Goal: Information Seeking & Learning: Learn about a topic

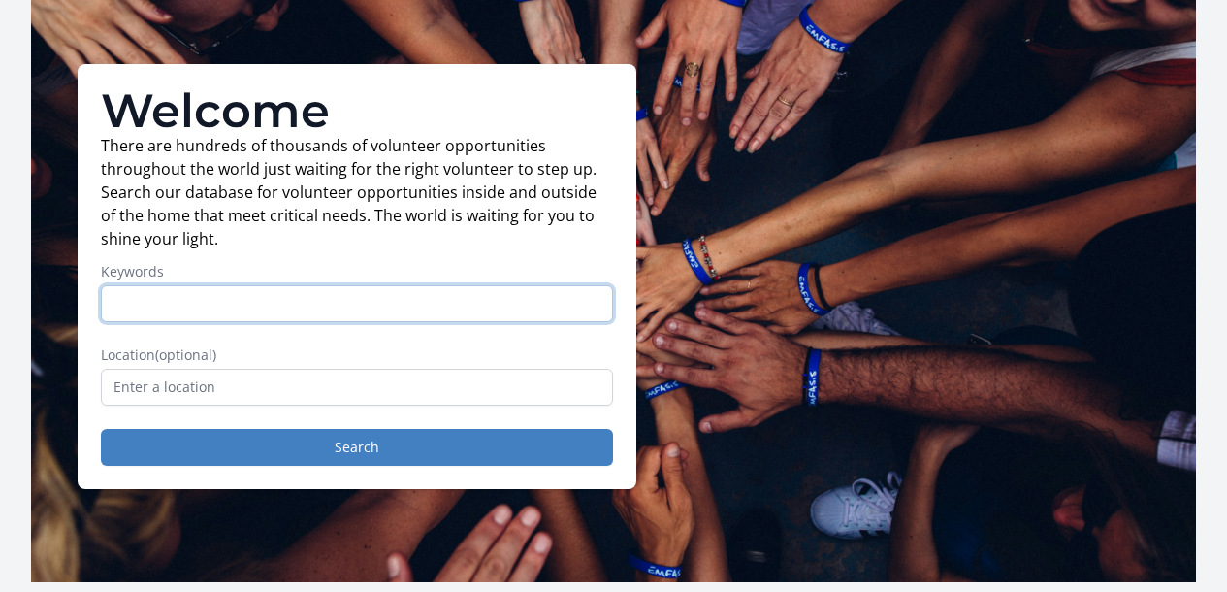
scroll to position [116, 0]
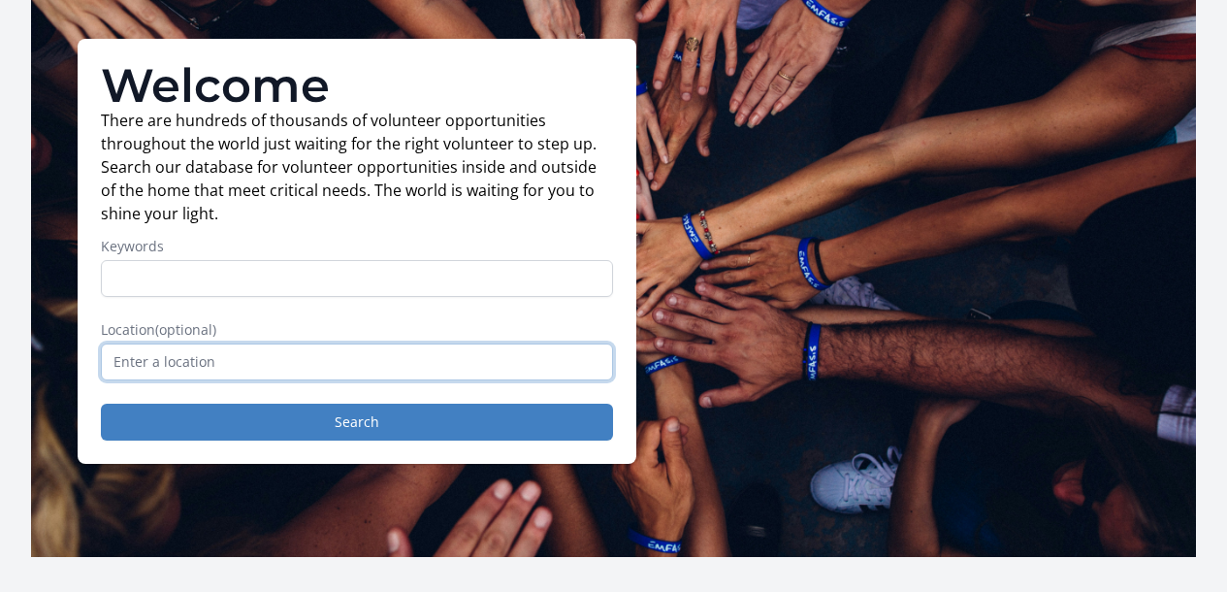
click at [349, 368] on input "text" at bounding box center [357, 361] width 512 height 37
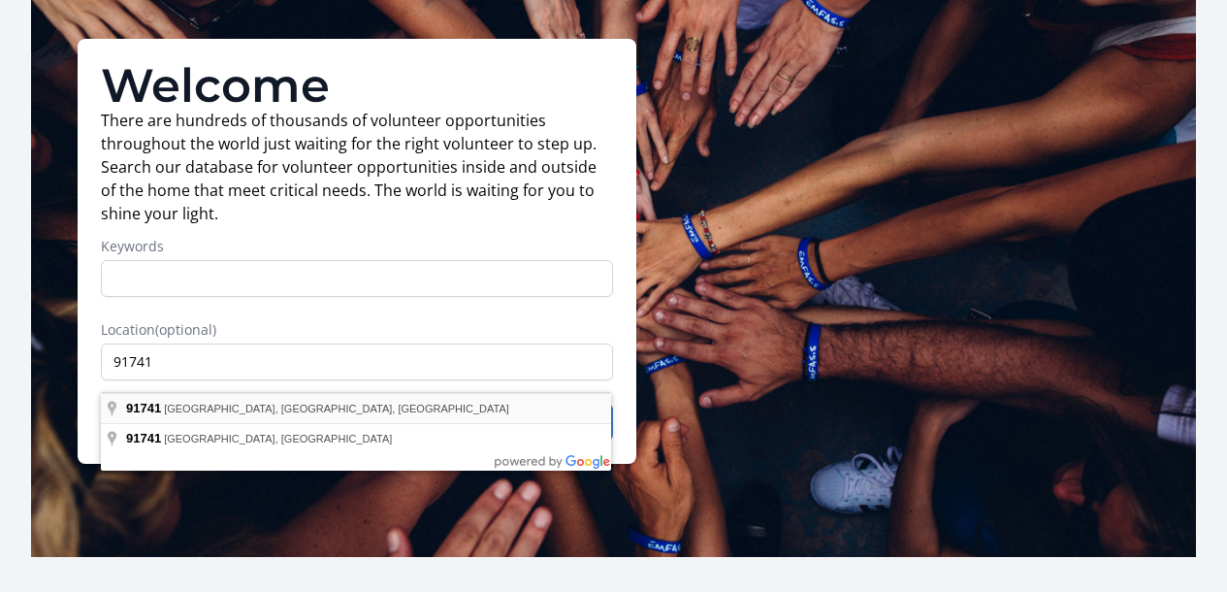
type input "[GEOGRAPHIC_DATA], [GEOGRAPHIC_DATA]"
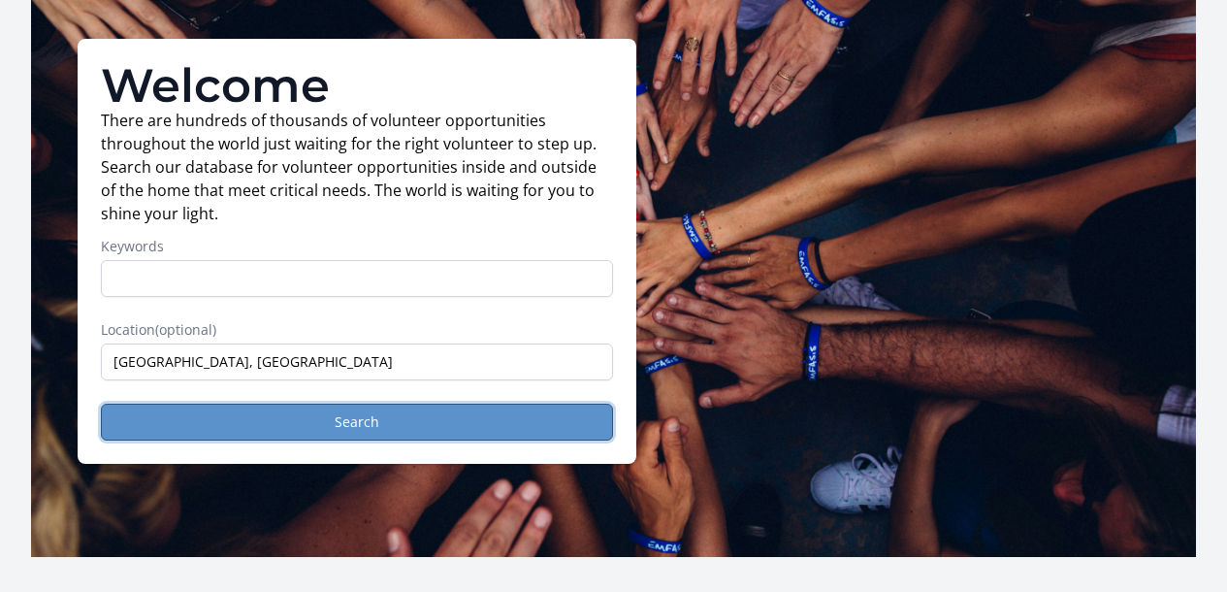
click at [333, 438] on button "Search" at bounding box center [357, 422] width 512 height 37
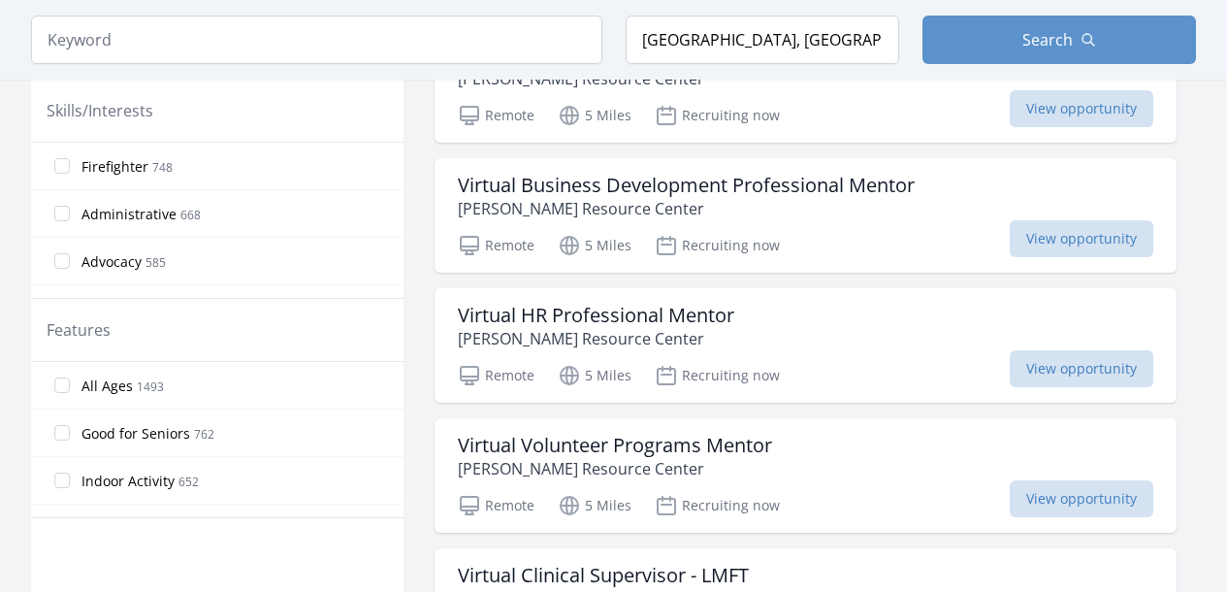
scroll to position [933, 0]
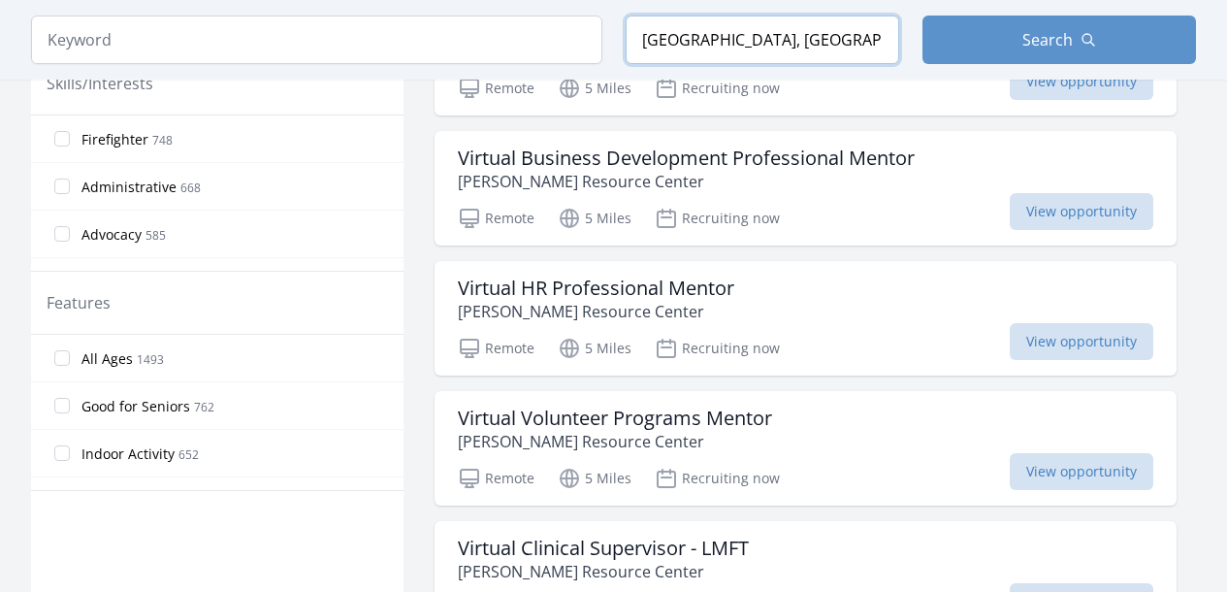
click at [671, 42] on input "Glendora, CA 91741, USA" at bounding box center [763, 40] width 274 height 48
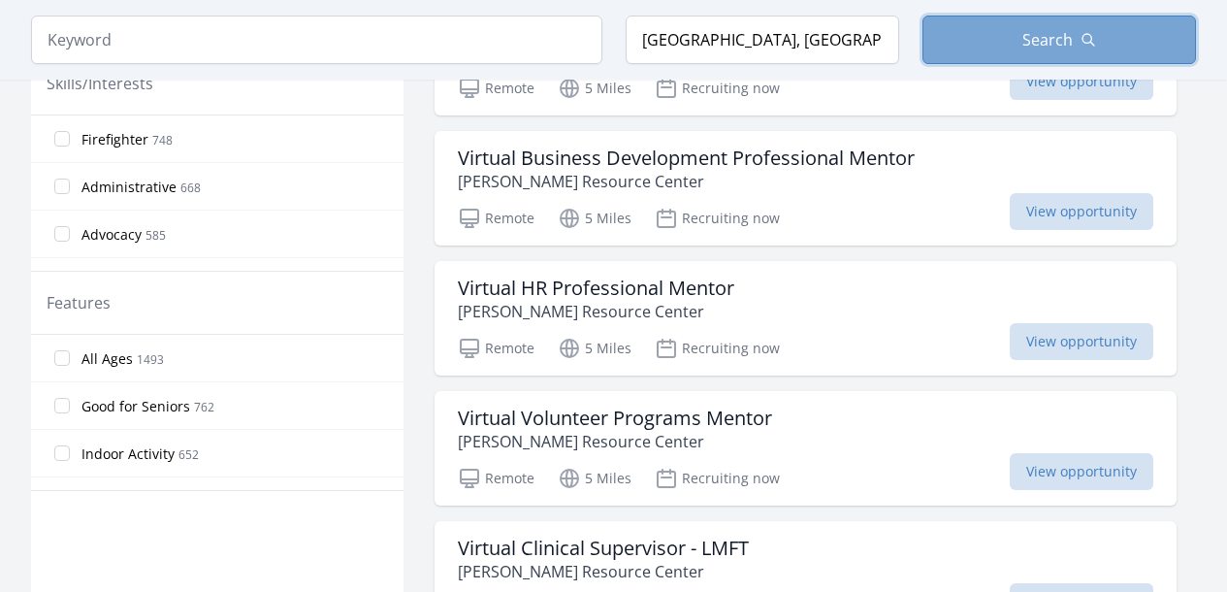
click at [971, 54] on button "Search" at bounding box center [1059, 40] width 274 height 48
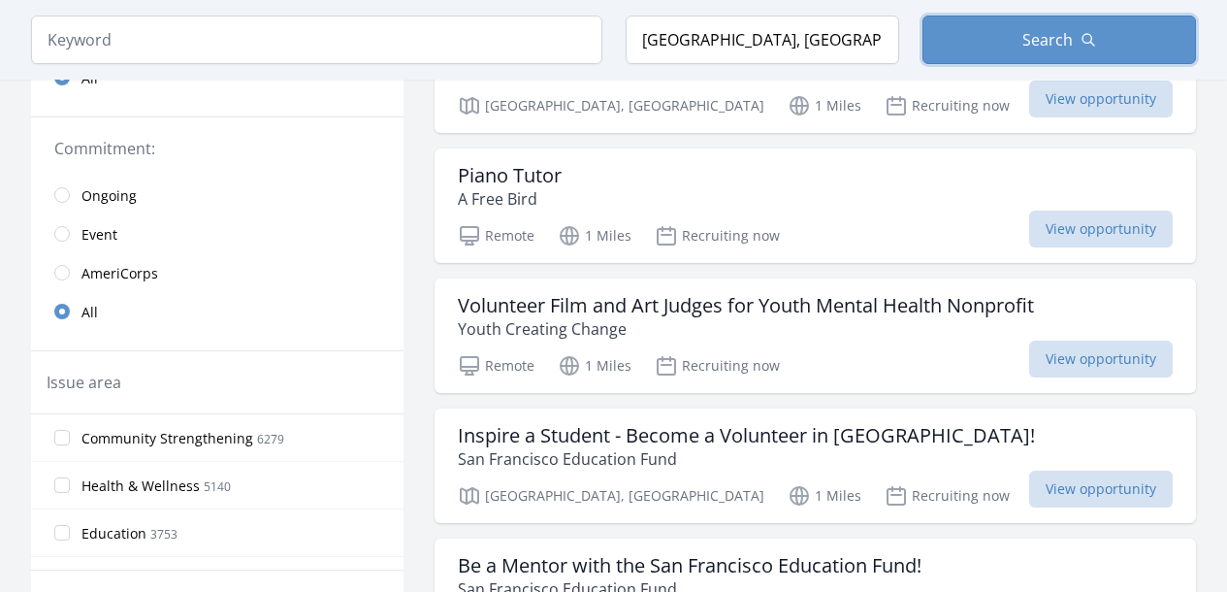
scroll to position [951, 0]
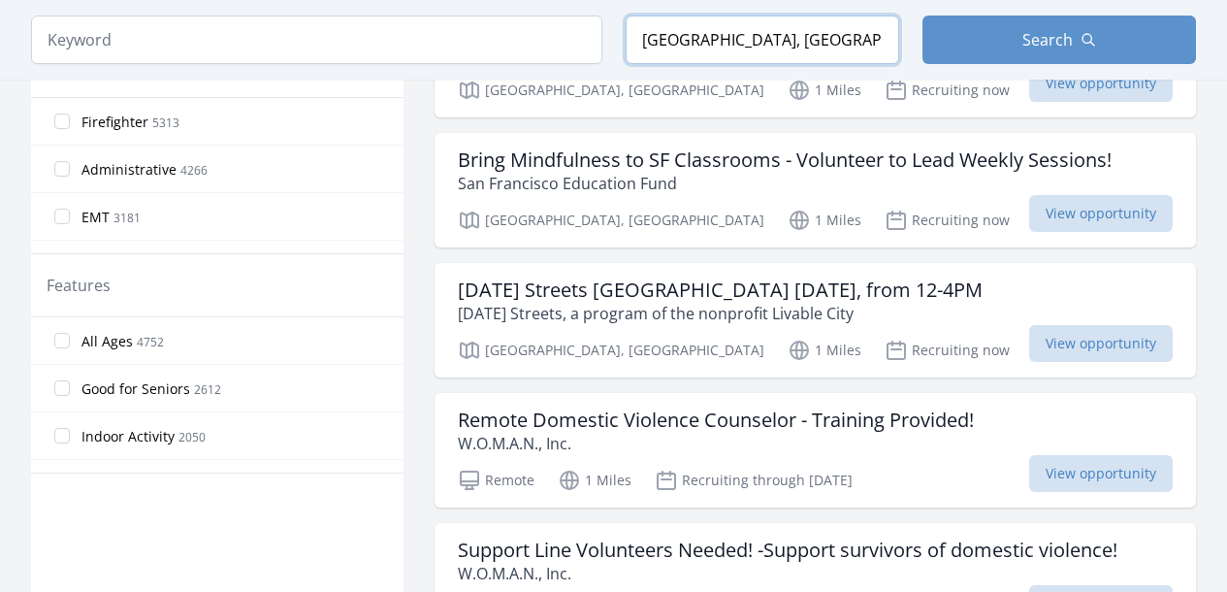
click at [706, 58] on input "San Francisco, CA, USA" at bounding box center [763, 40] width 274 height 48
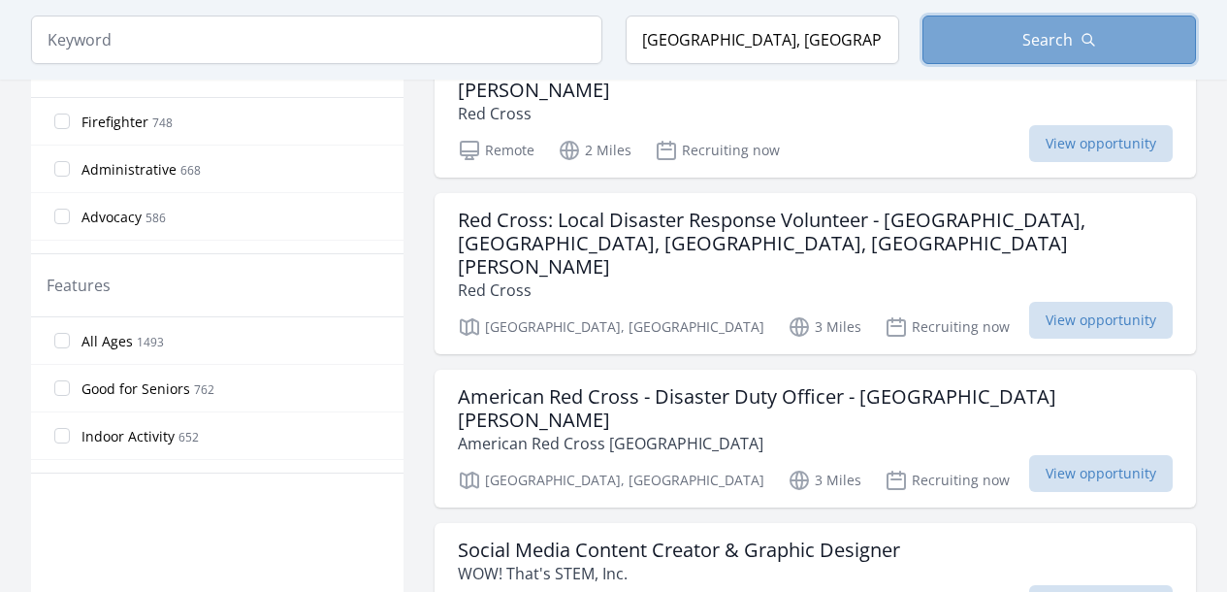
click at [966, 25] on button "Search" at bounding box center [1059, 40] width 274 height 48
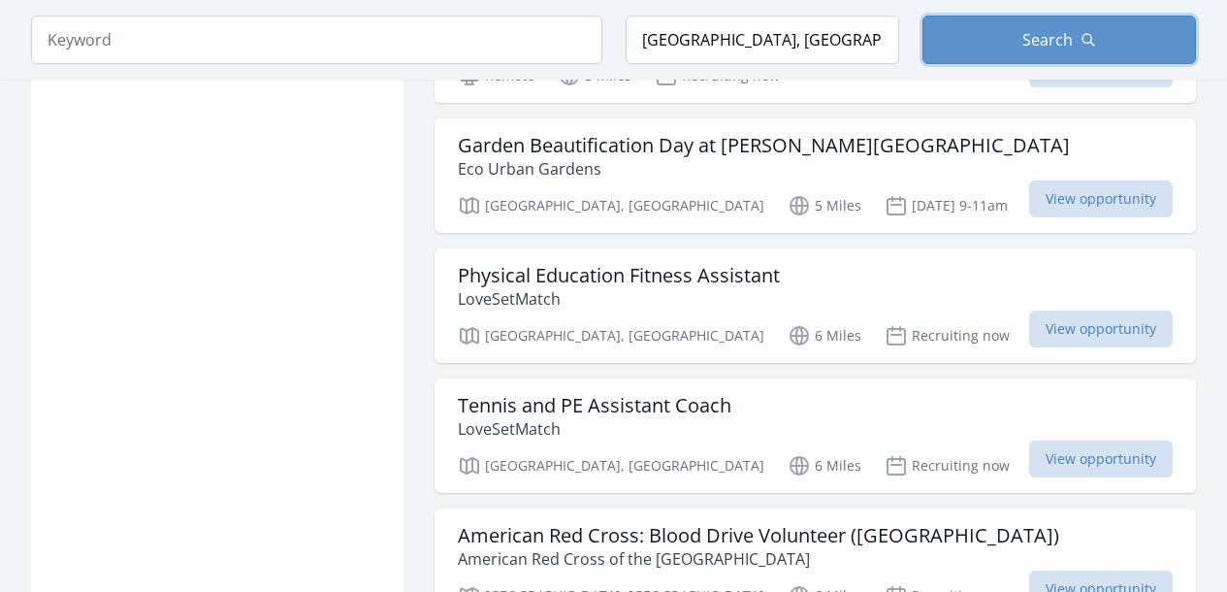
scroll to position [2424, 0]
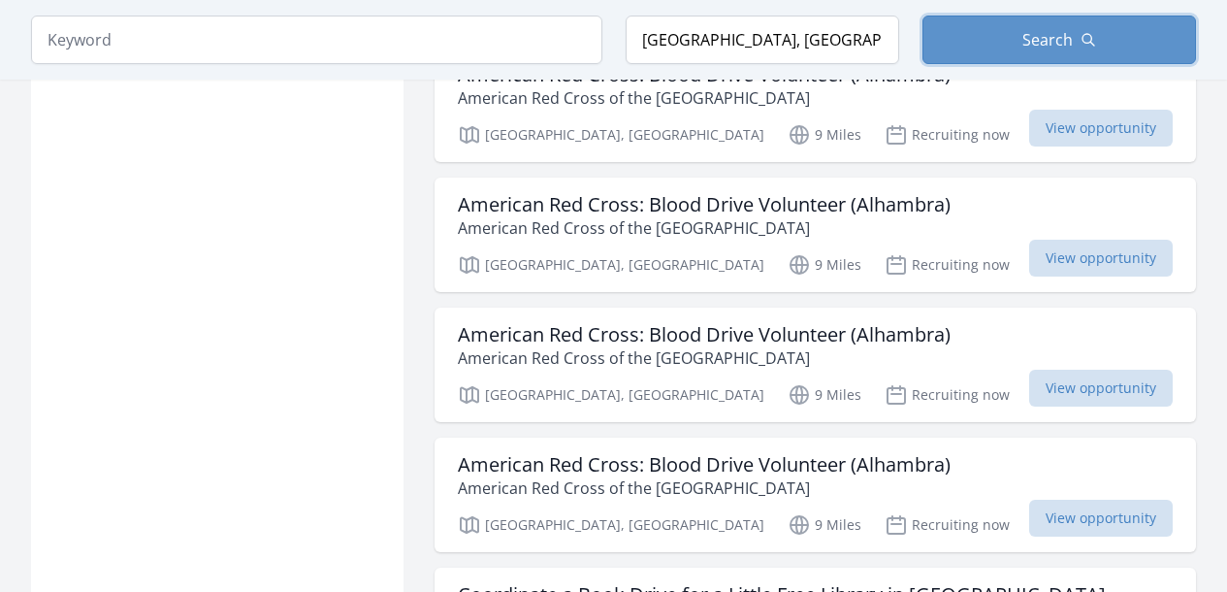
scroll to position [5173, 0]
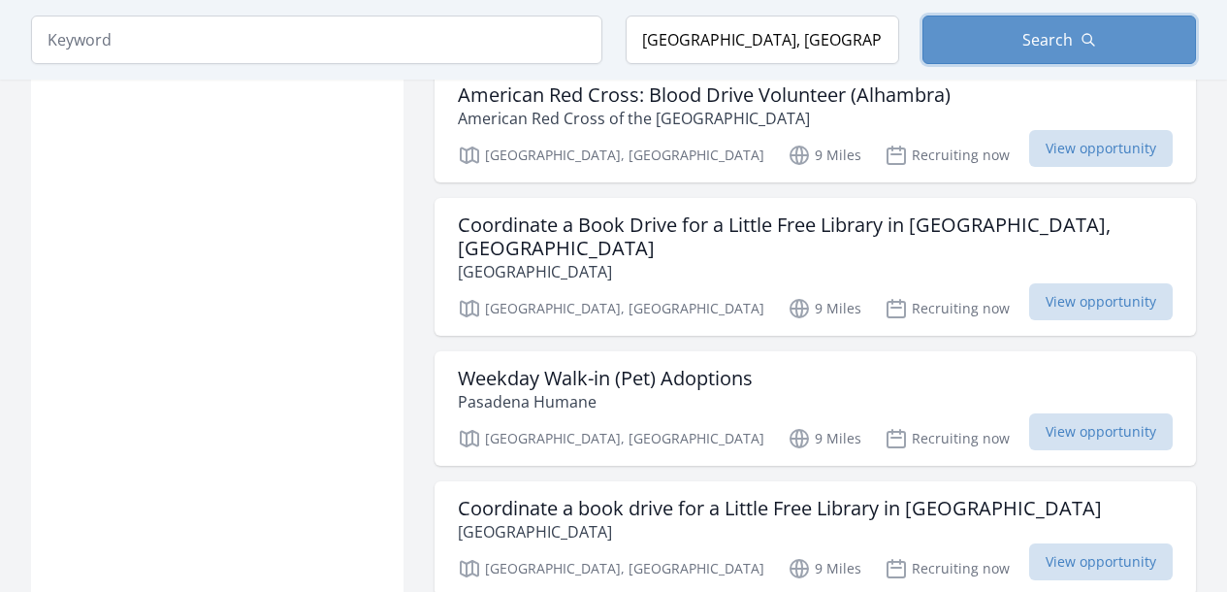
scroll to position [5641, 0]
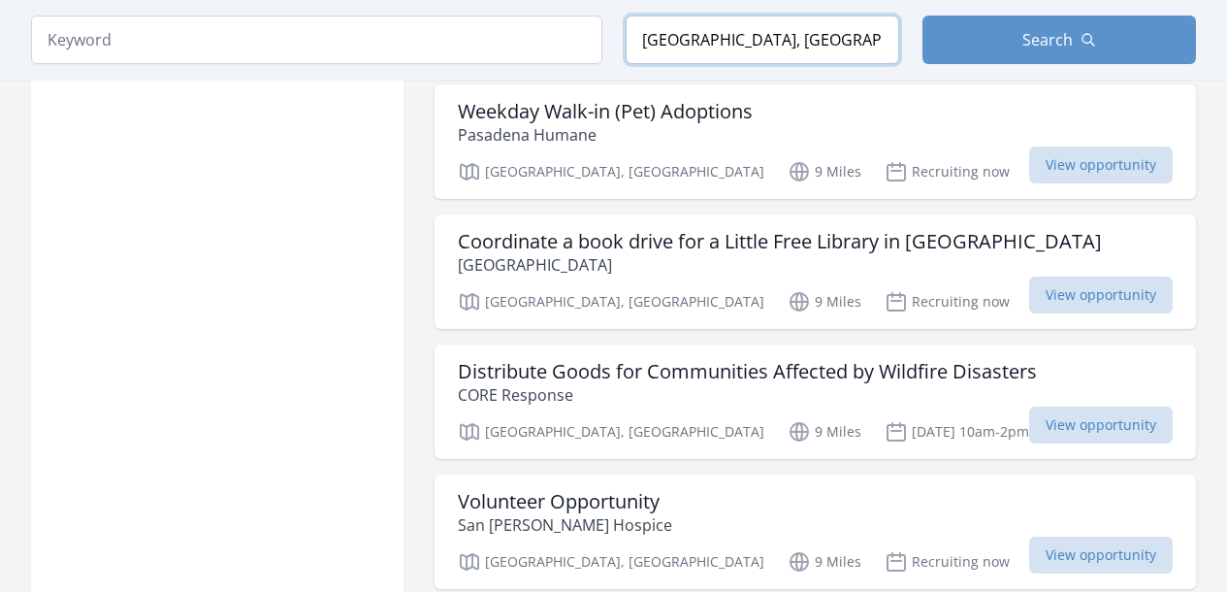
click at [680, 49] on input "Monrovia, CA, USA" at bounding box center [763, 40] width 274 height 48
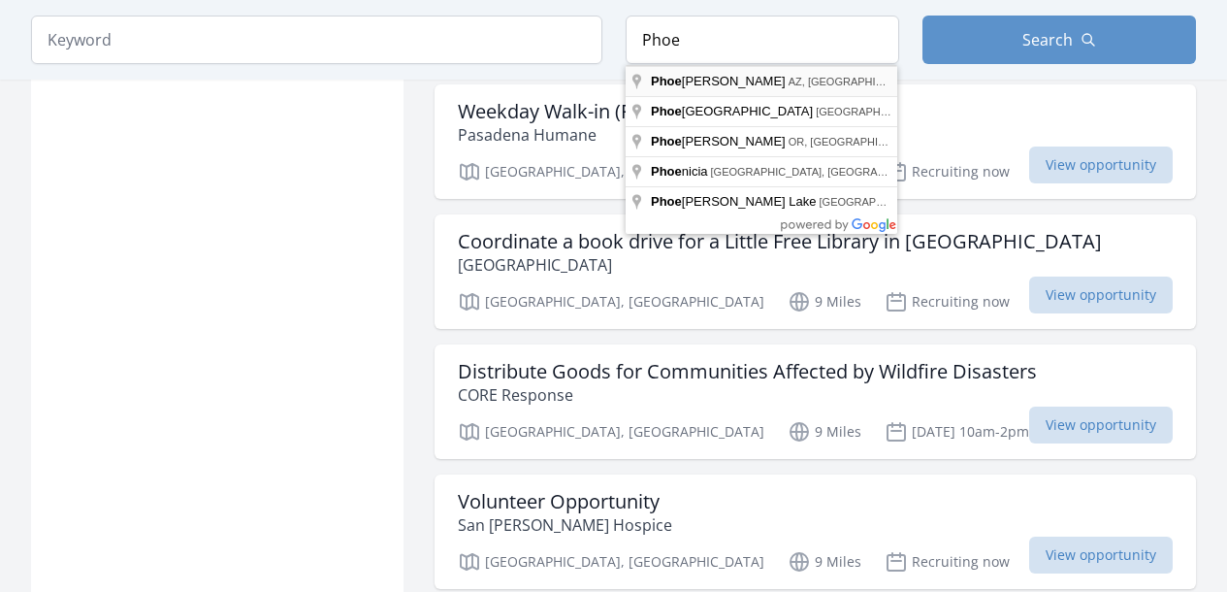
type input "Phoenix, AZ, USA"
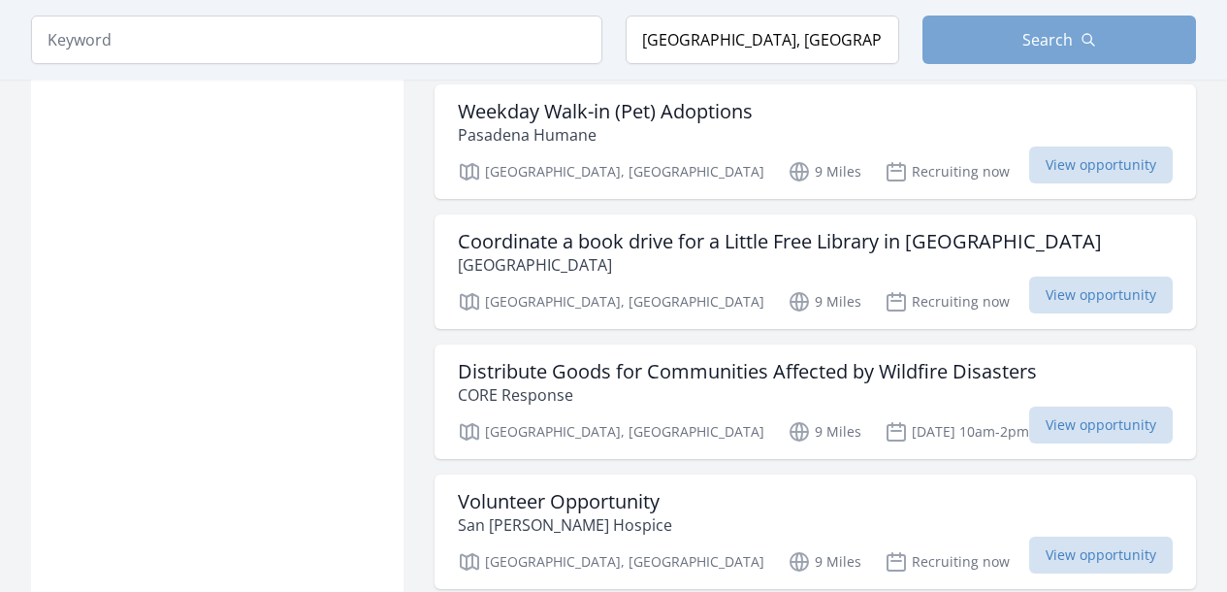
scroll to position [2743, 0]
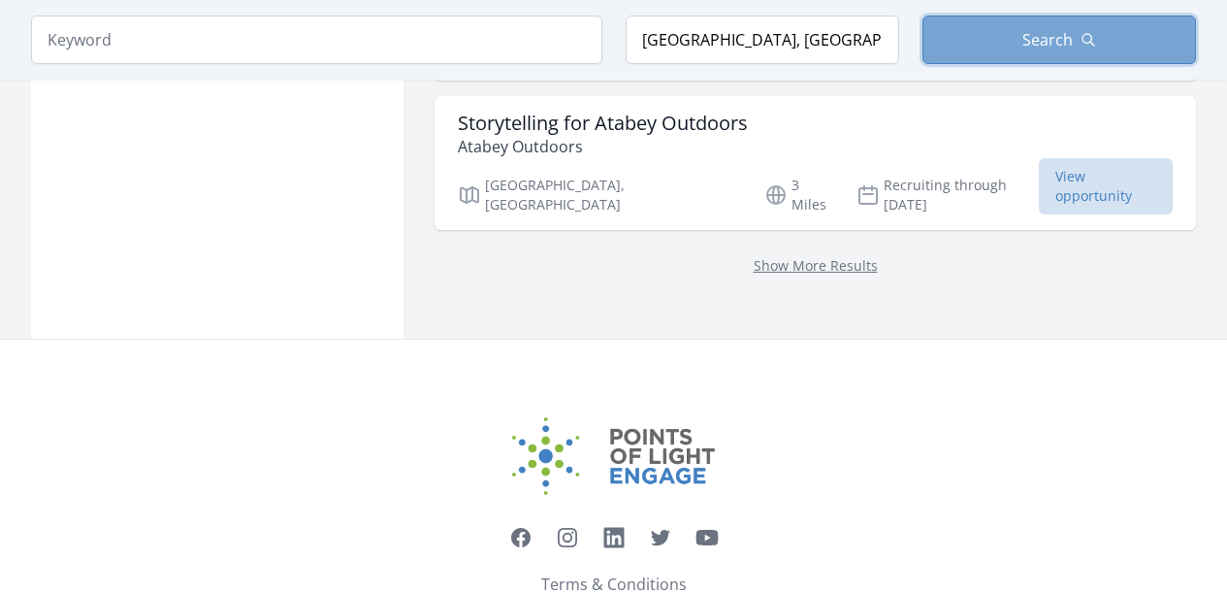
click at [966, 54] on button "Search" at bounding box center [1059, 40] width 274 height 48
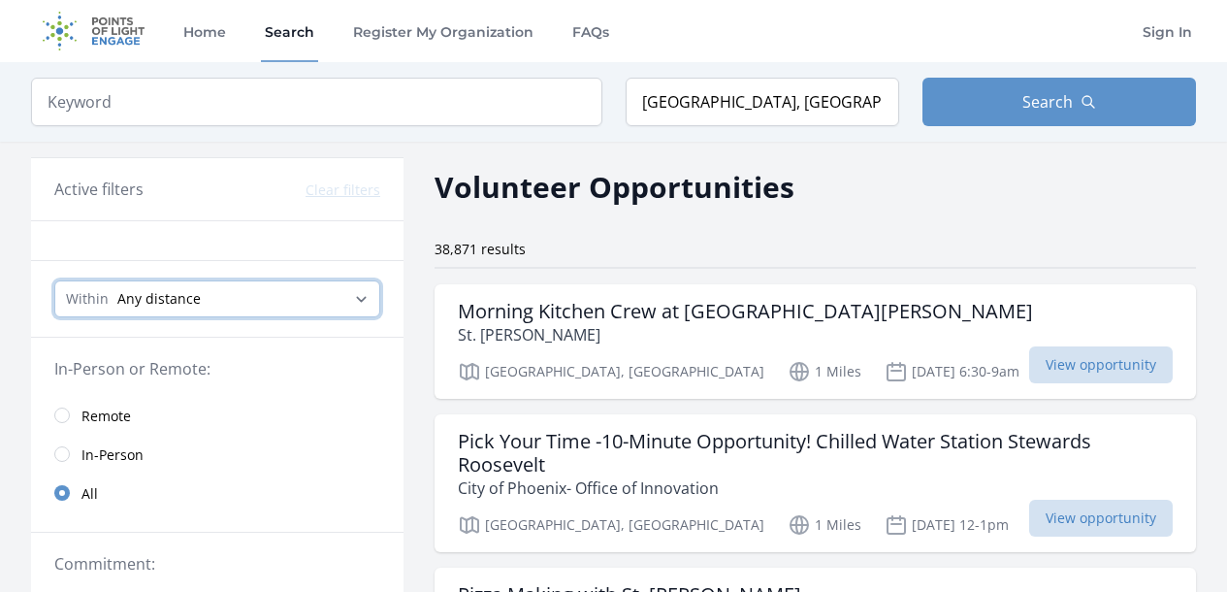
select select "32186"
click option "20 Miles" at bounding box center [0, 0] width 0 height 0
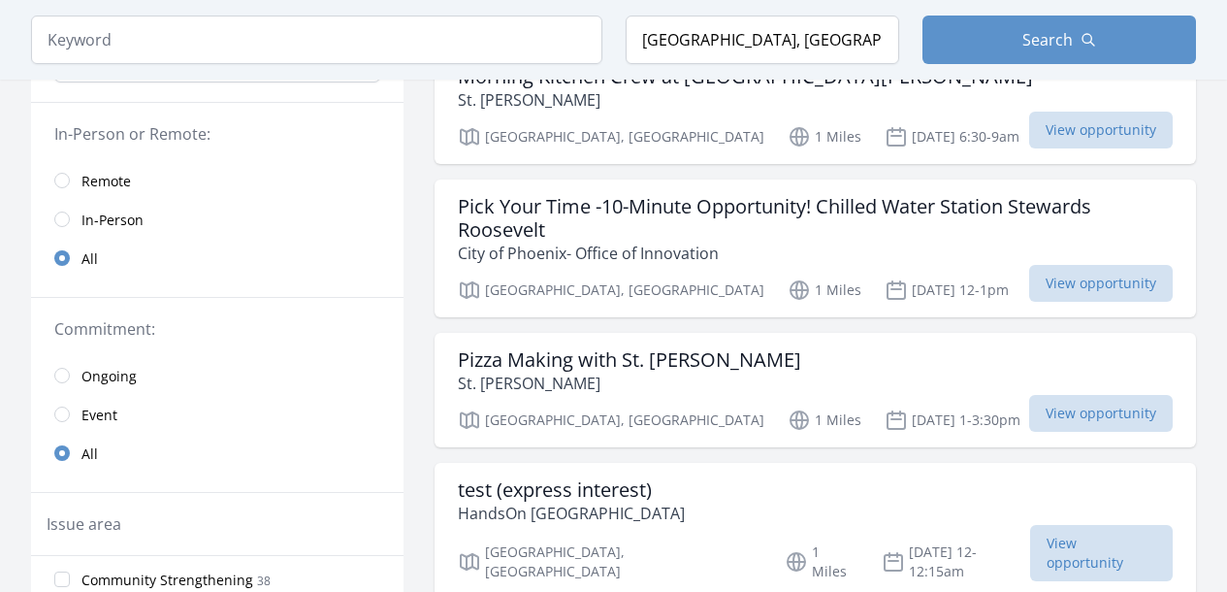
scroll to position [236, 0]
click at [59, 374] on input "radio" at bounding box center [62, 375] width 16 height 16
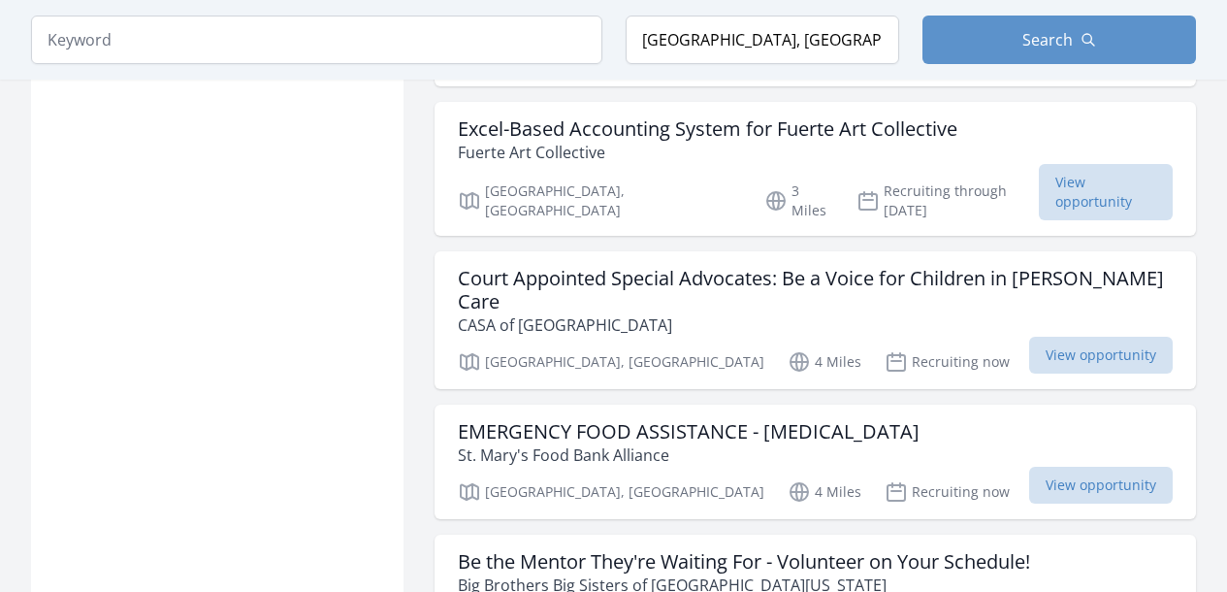
scroll to position [2638, 0]
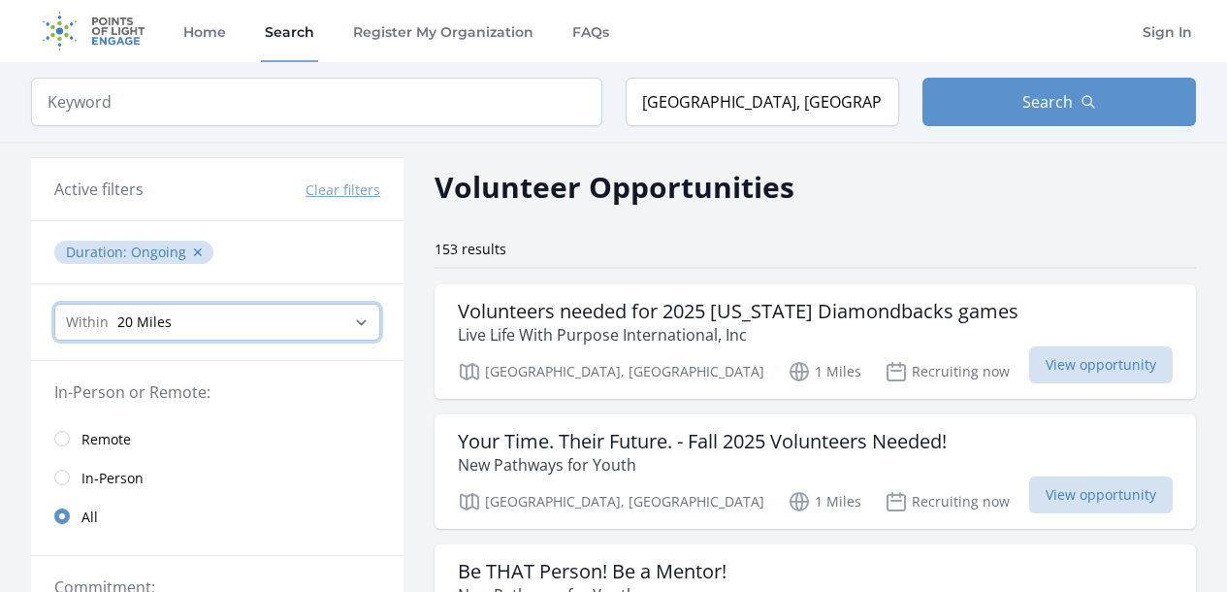
select select "8046"
click option "5 Miles" at bounding box center [0, 0] width 0 height 0
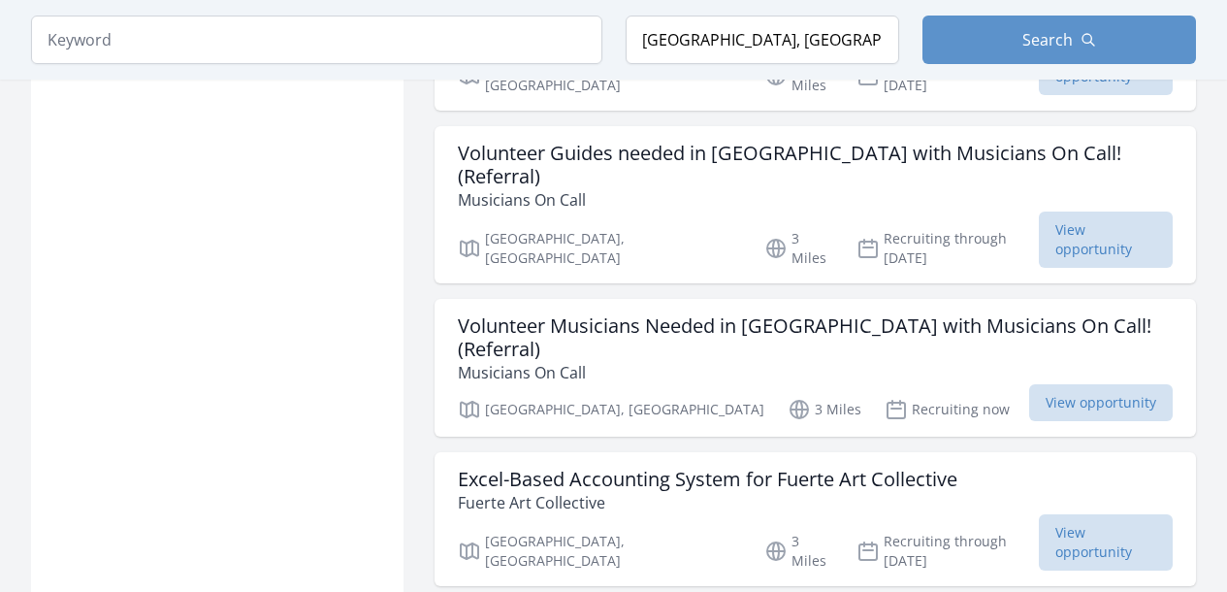
scroll to position [2034, 0]
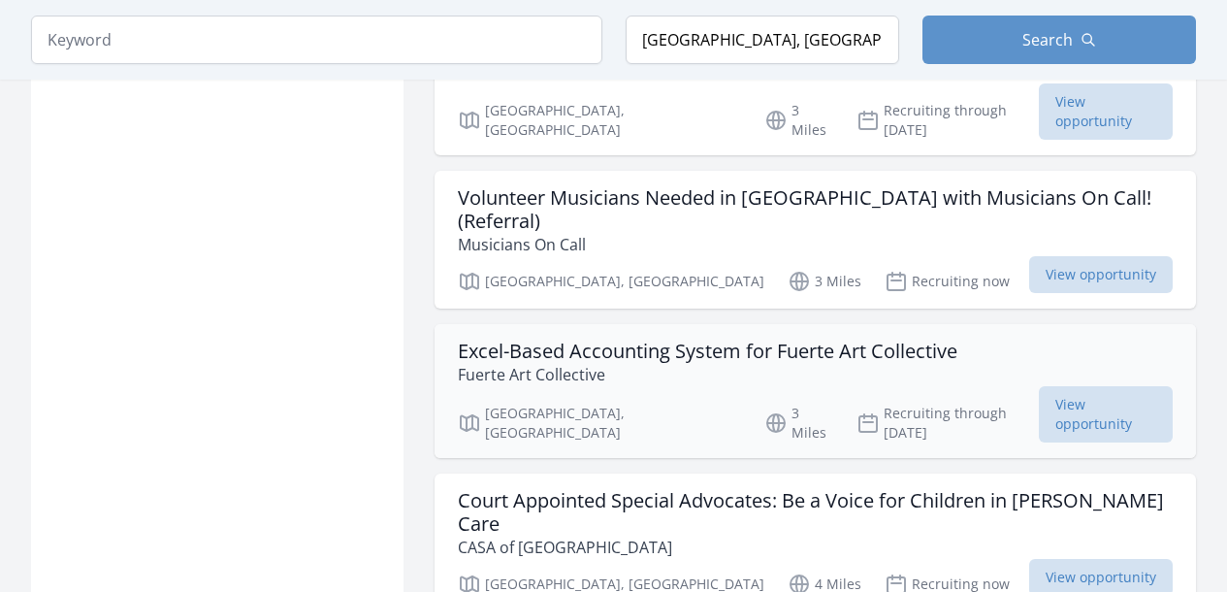
click at [504, 339] on h3 "Excel-Based Accounting System for Fuerte Art Collective" at bounding box center [708, 350] width 500 height 23
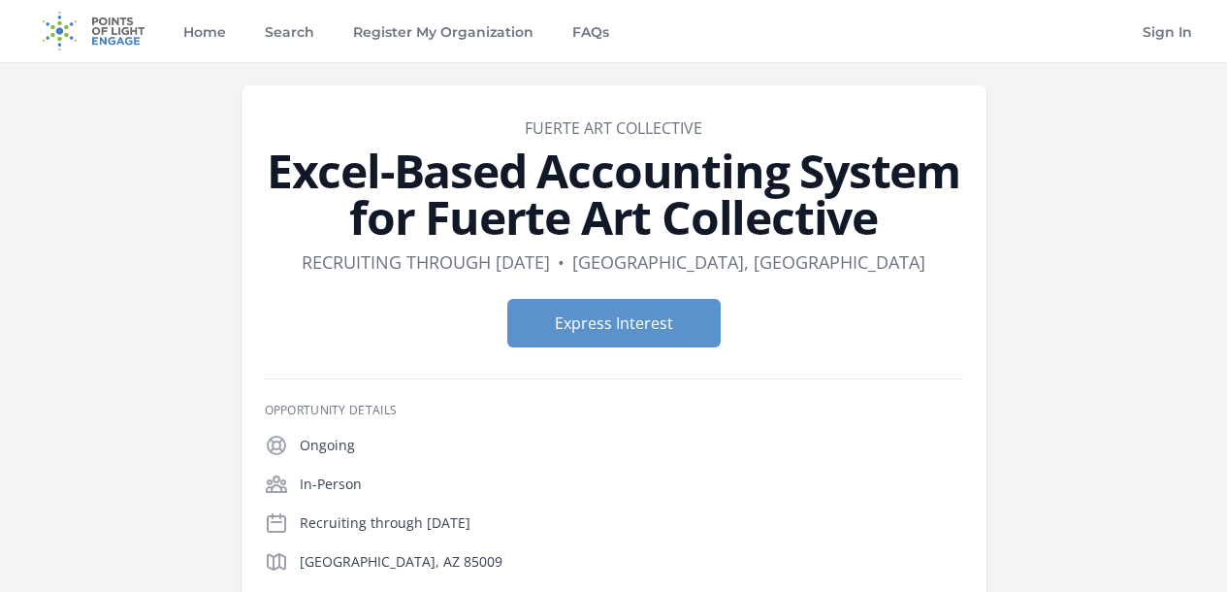
scroll to position [126, 0]
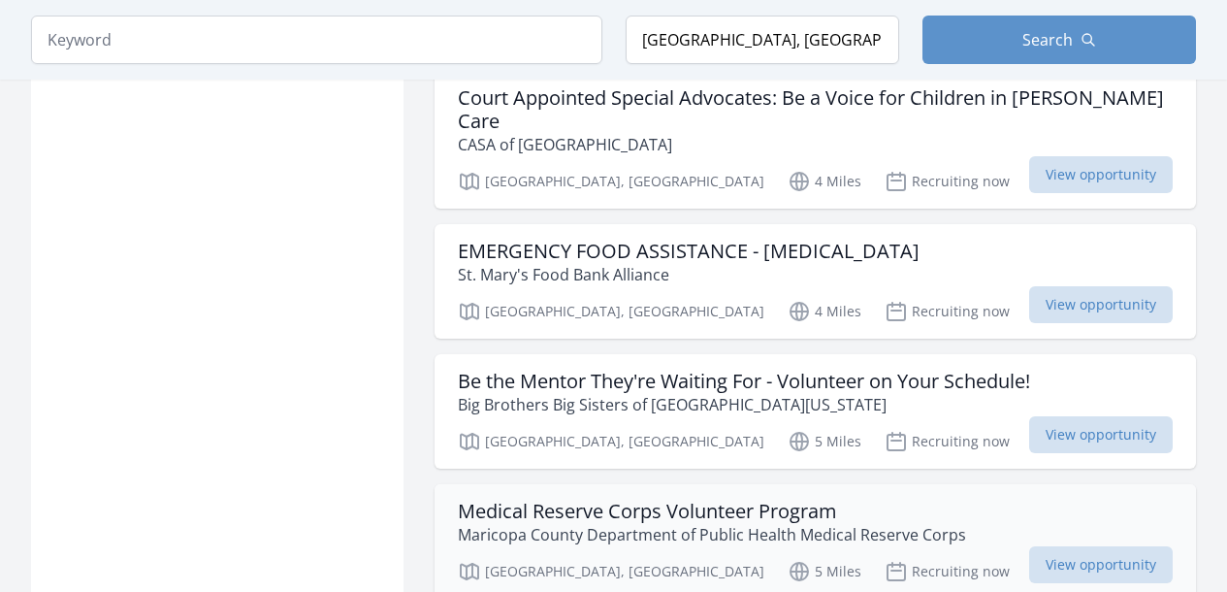
scroll to position [2561, 0]
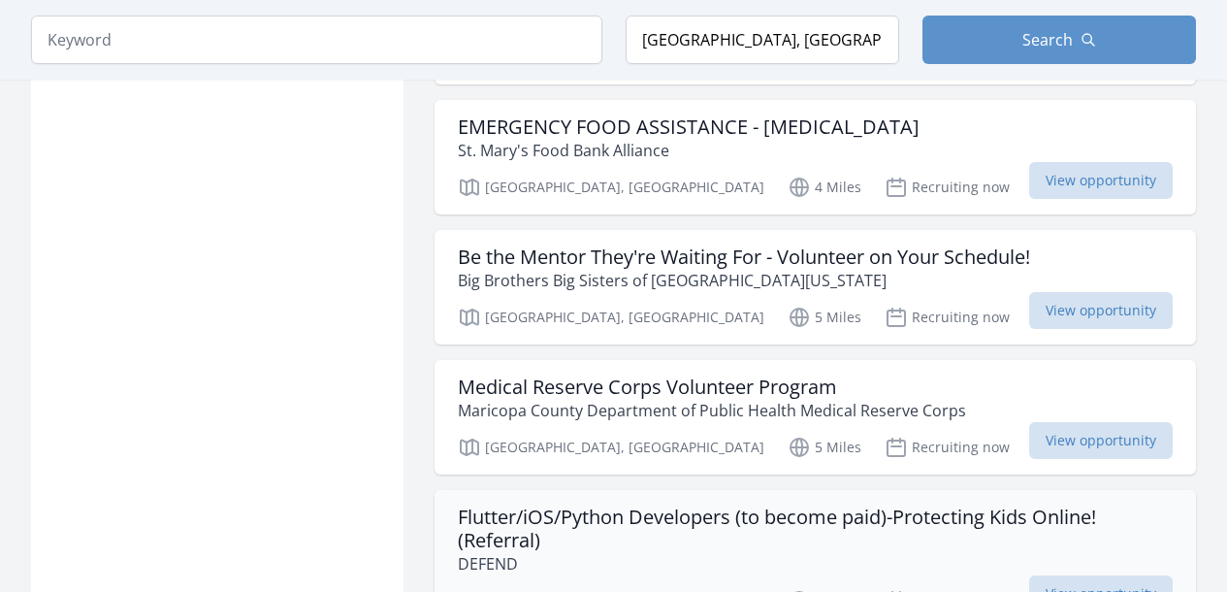
click at [567, 505] on h3 "Flutter/iOS/Python Developers (to become paid)-Protecting Kids Online!(Referral)" at bounding box center [815, 528] width 715 height 47
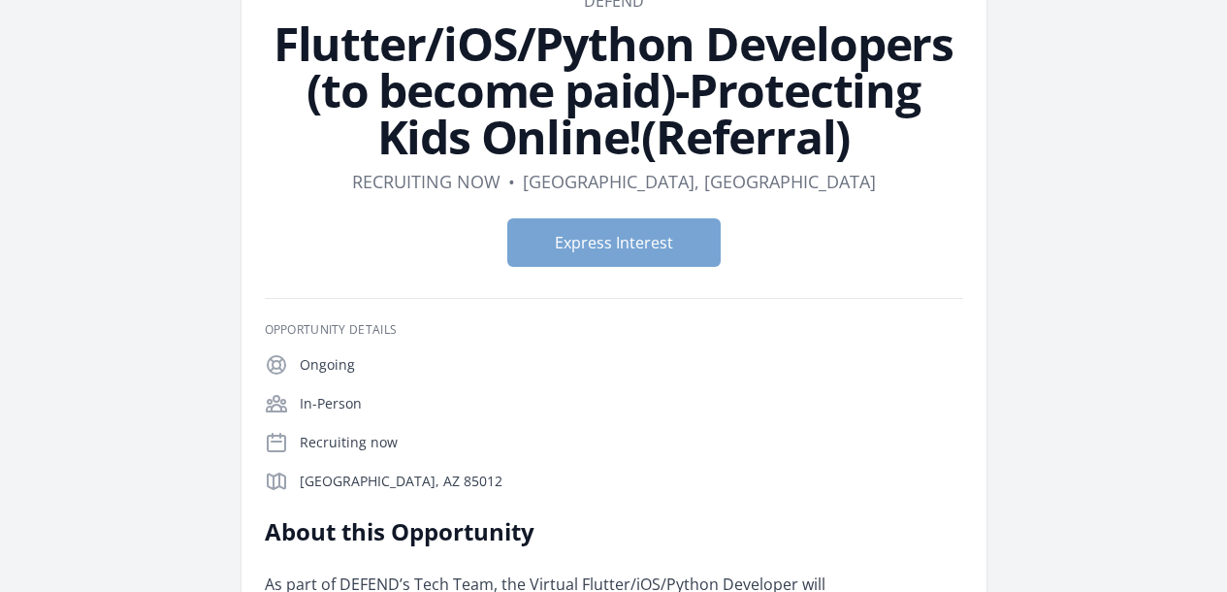
scroll to position [128, 0]
